Goal: Find specific page/section: Find specific page/section

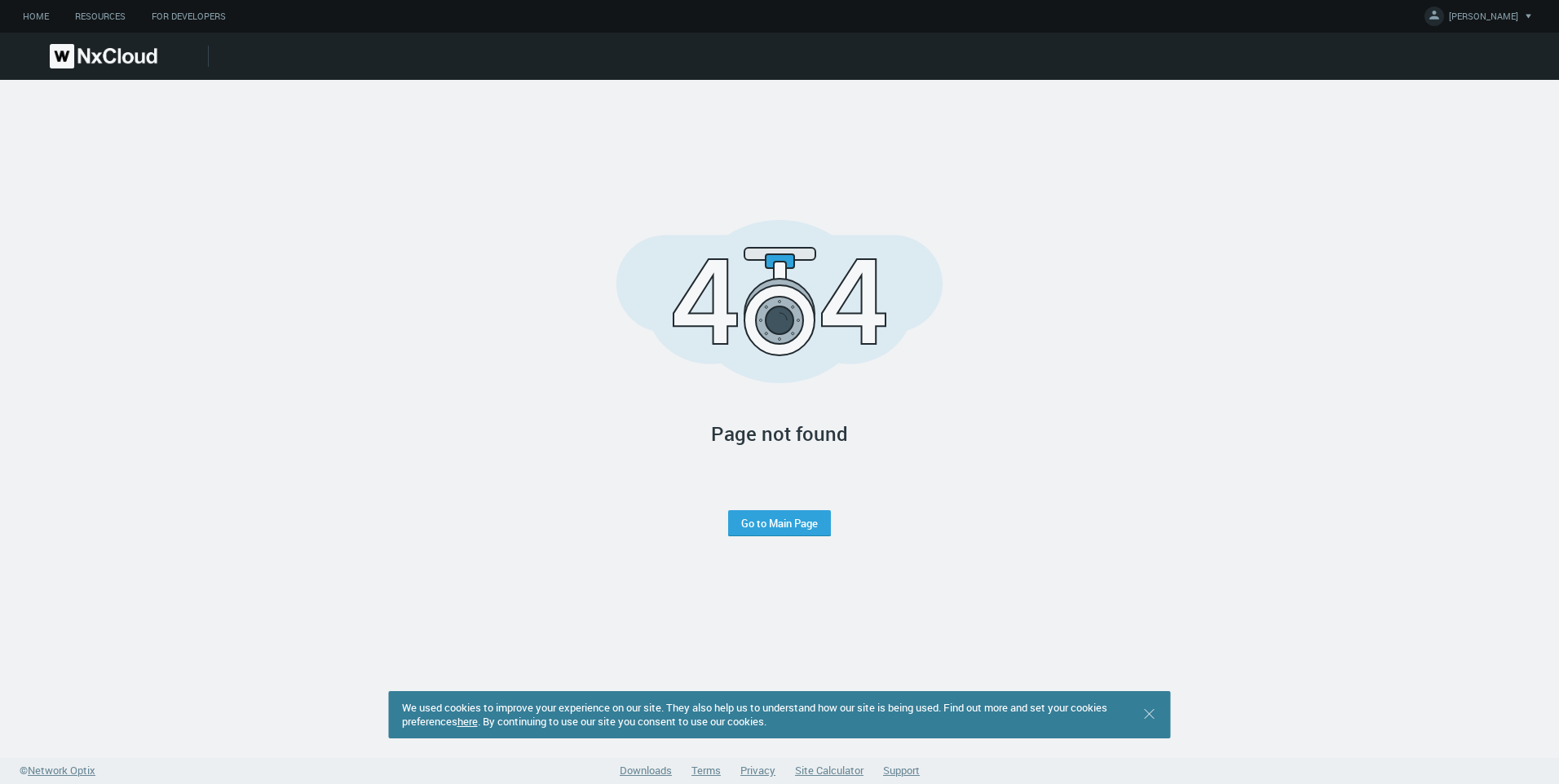
drag, startPoint x: 95, startPoint y: 53, endPoint x: 123, endPoint y: 66, distance: 30.9
click at [95, 53] on img at bounding box center [103, 56] width 108 height 25
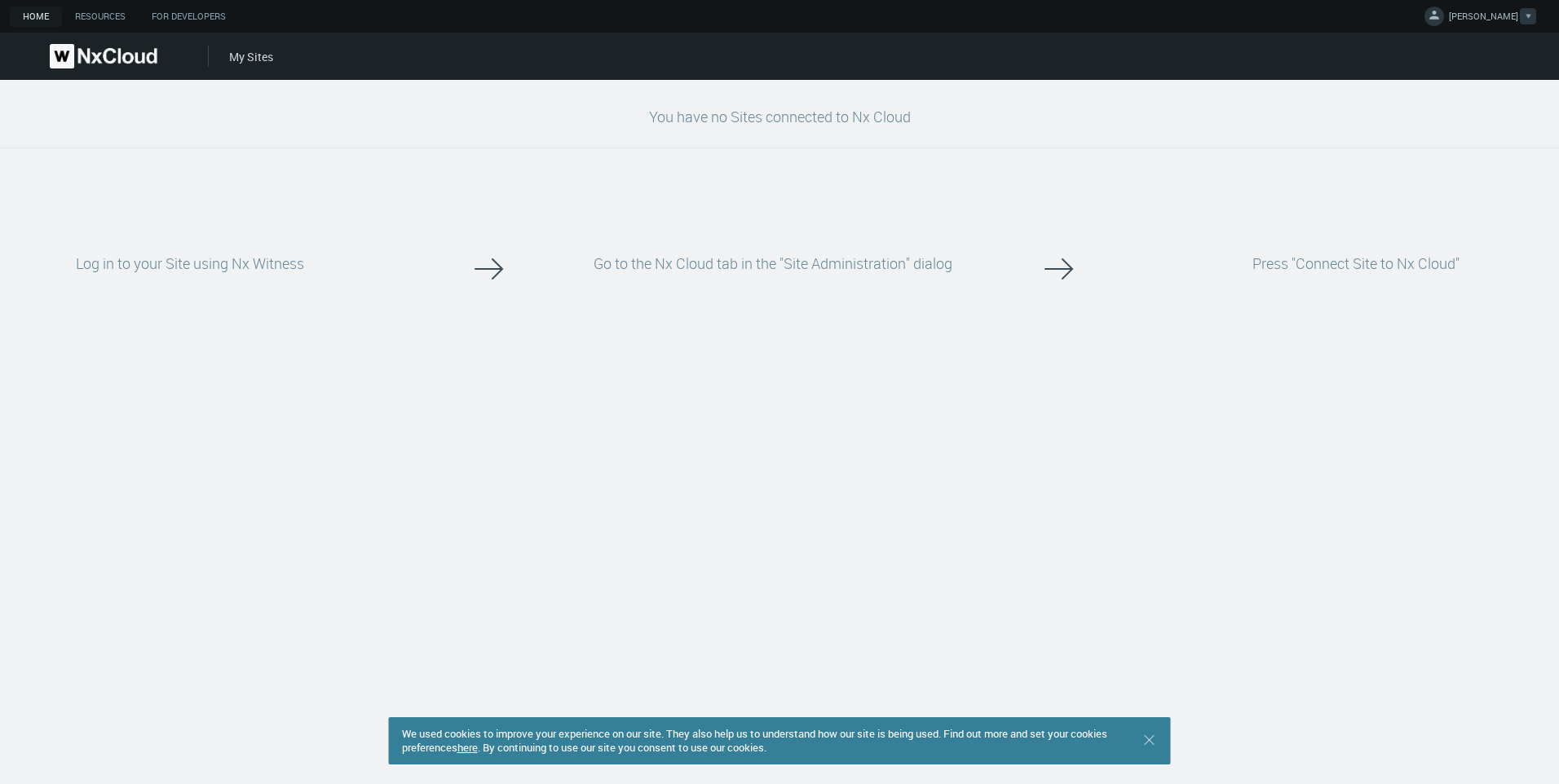
click at [1449, 13] on span "[PERSON_NAME]" at bounding box center [1483, 19] width 69 height 18
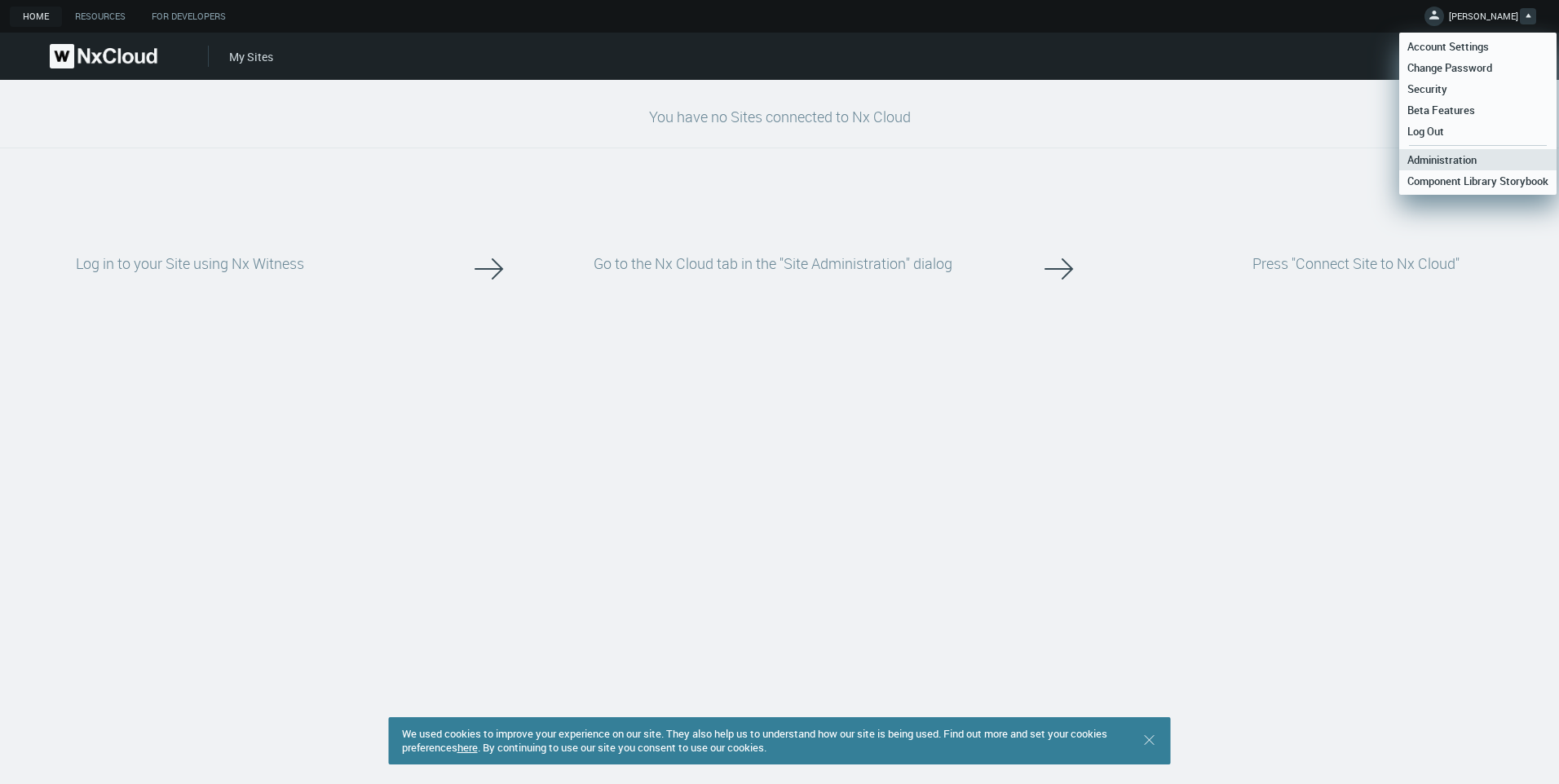
click at [1443, 155] on span "Administration" at bounding box center [1442, 160] width 86 height 15
